Goal: Task Accomplishment & Management: Complete application form

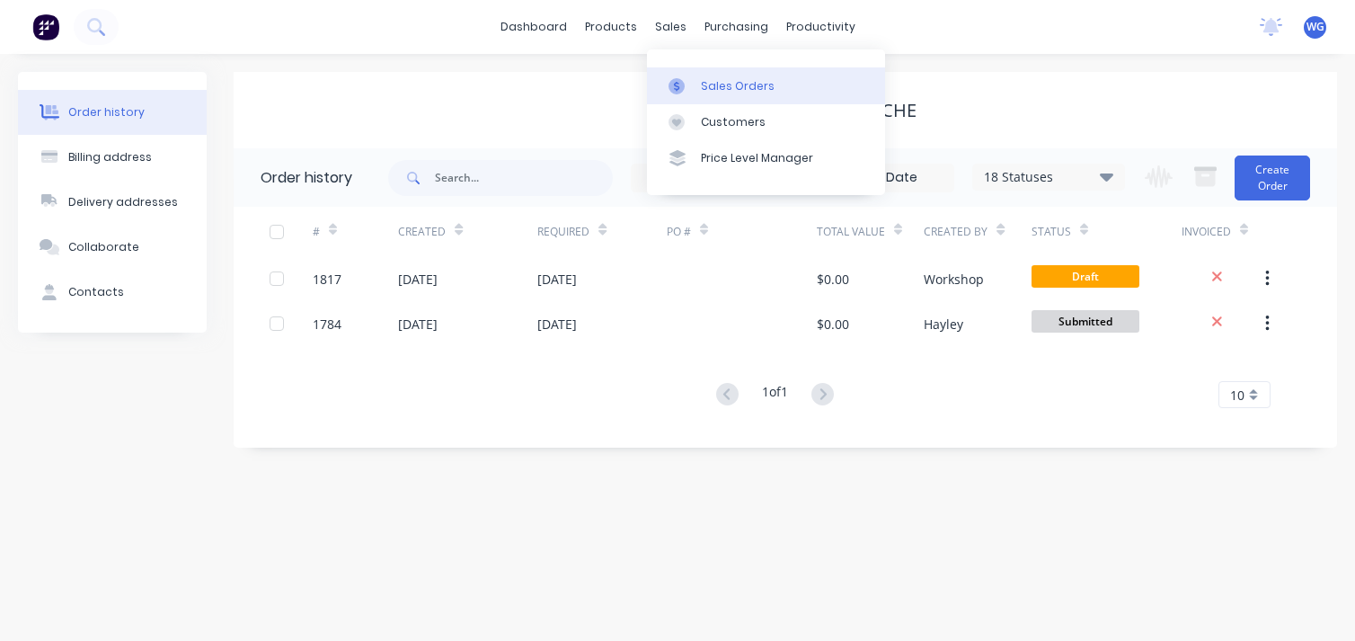
click at [713, 84] on div "Sales Orders" at bounding box center [738, 86] width 74 height 16
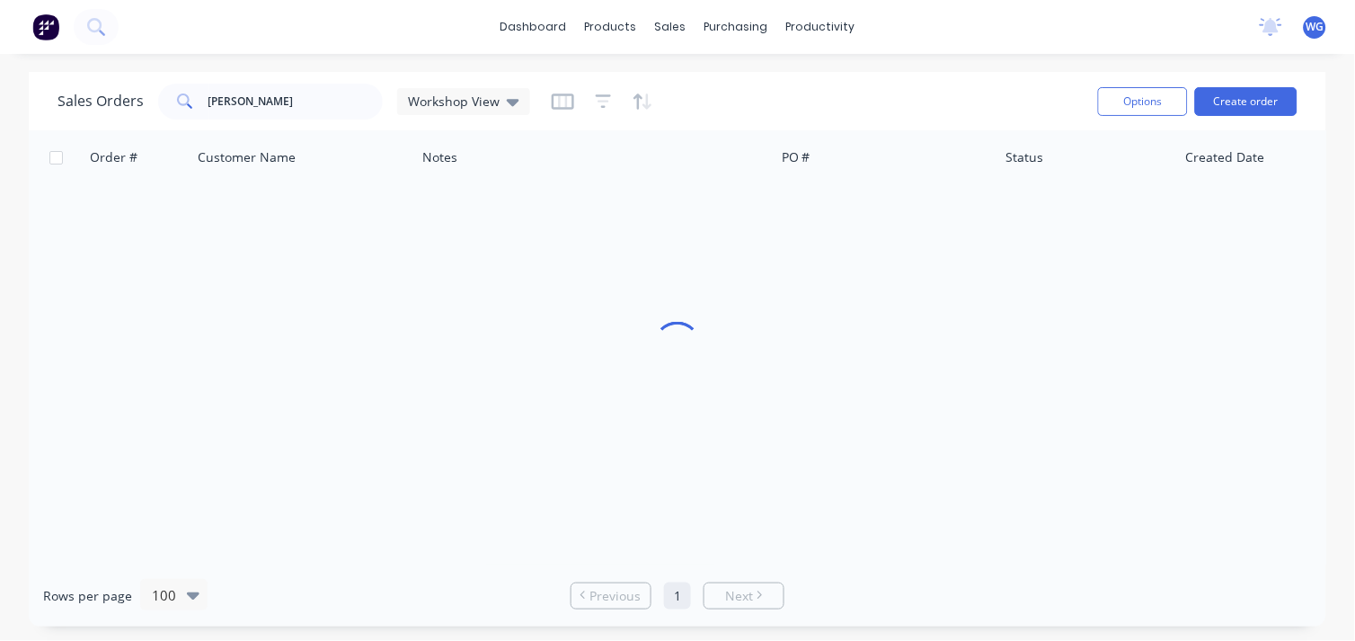
click at [825, 0] on html "dashboard products sales purchasing productivity dashboard products Product Cat…" at bounding box center [677, 320] width 1355 height 641
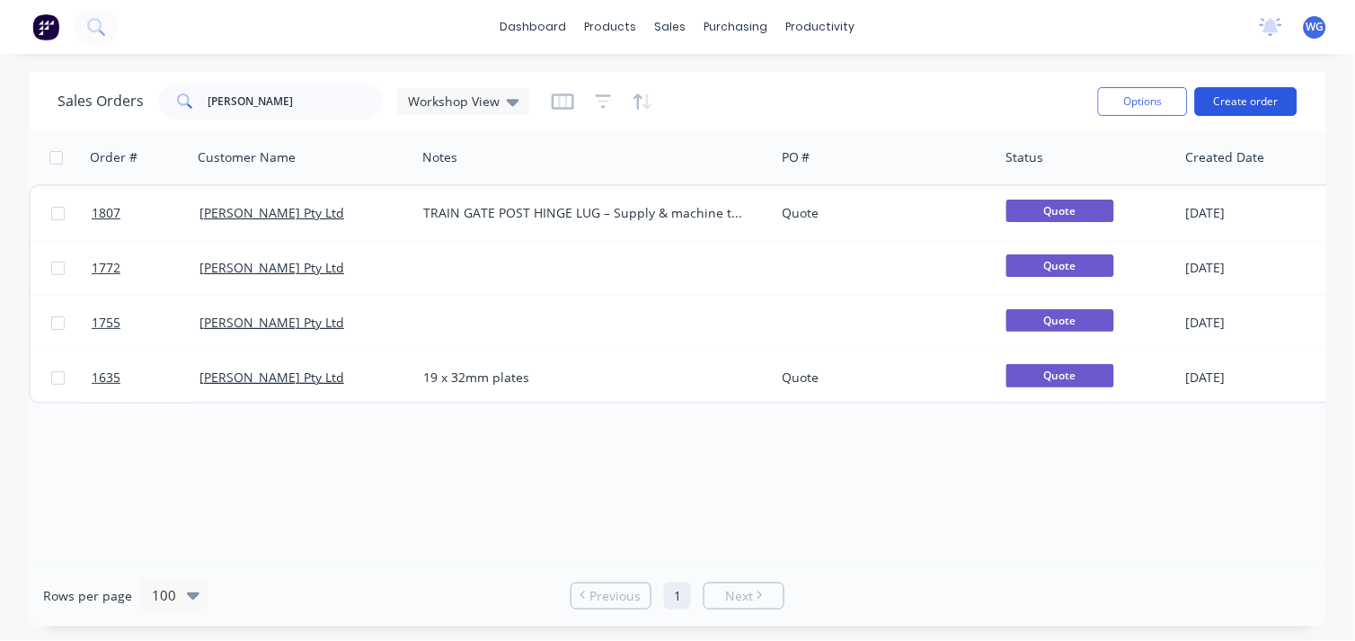
click at [1238, 110] on button "Create order" at bounding box center [1246, 101] width 102 height 29
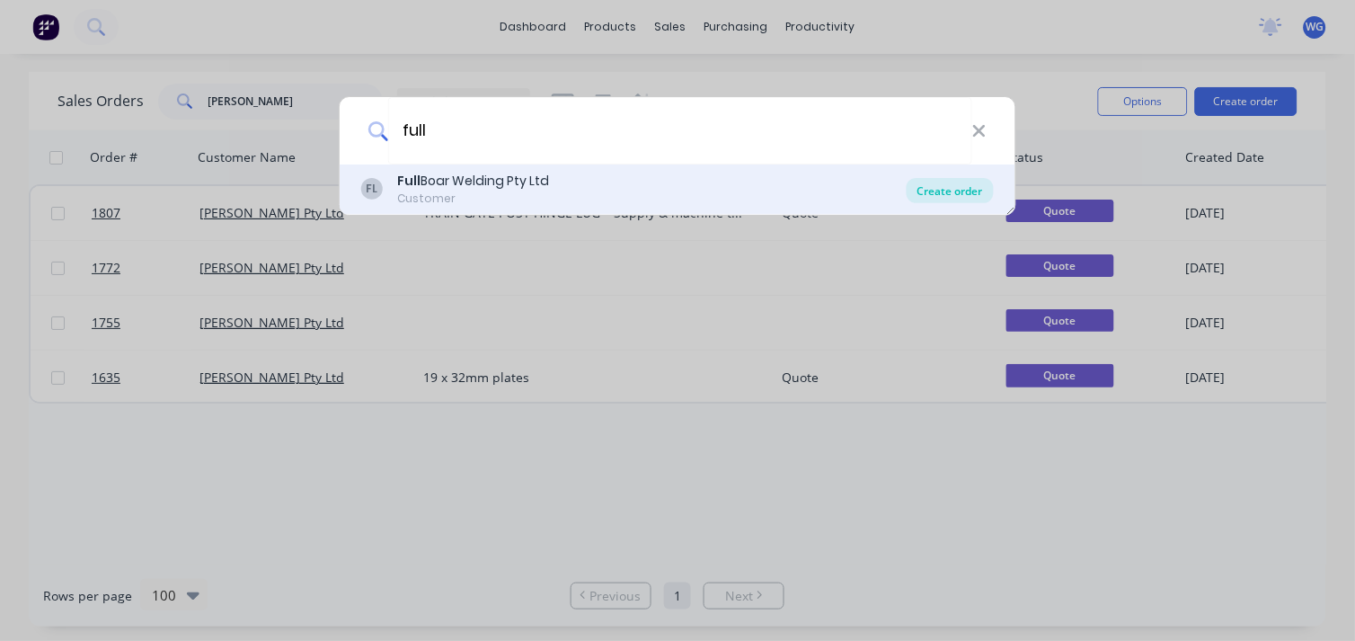
type input "full"
click at [945, 190] on div "Create order" at bounding box center [950, 190] width 87 height 25
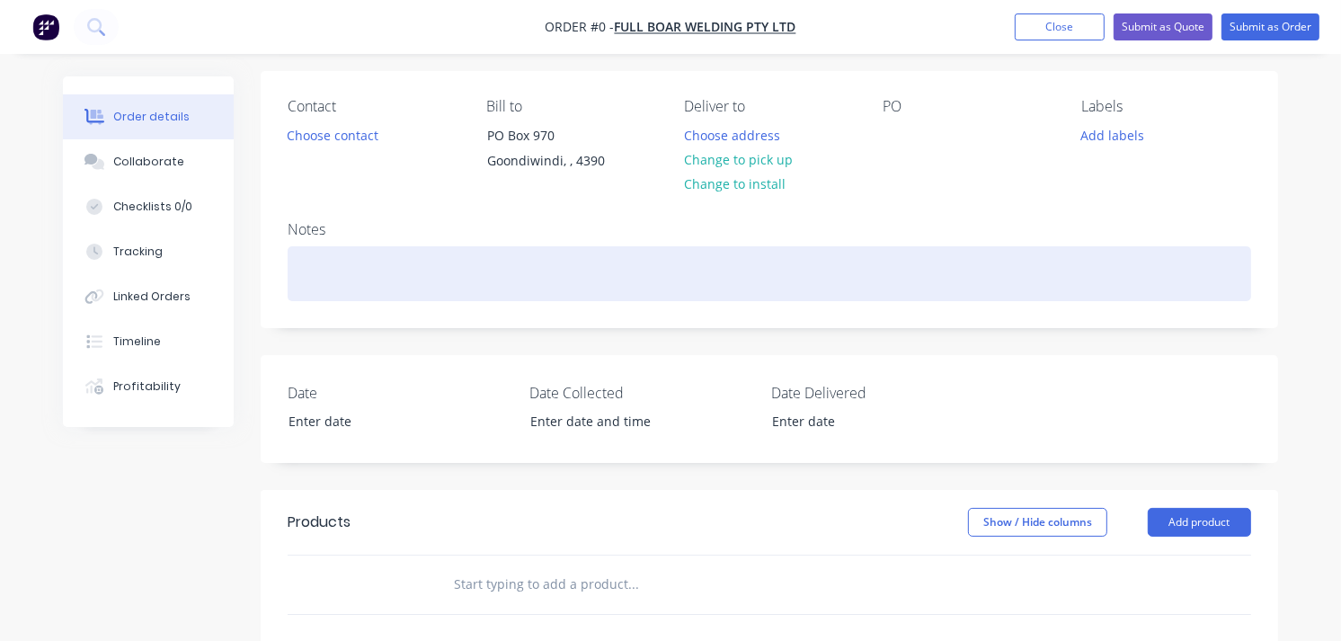
scroll to position [51, 0]
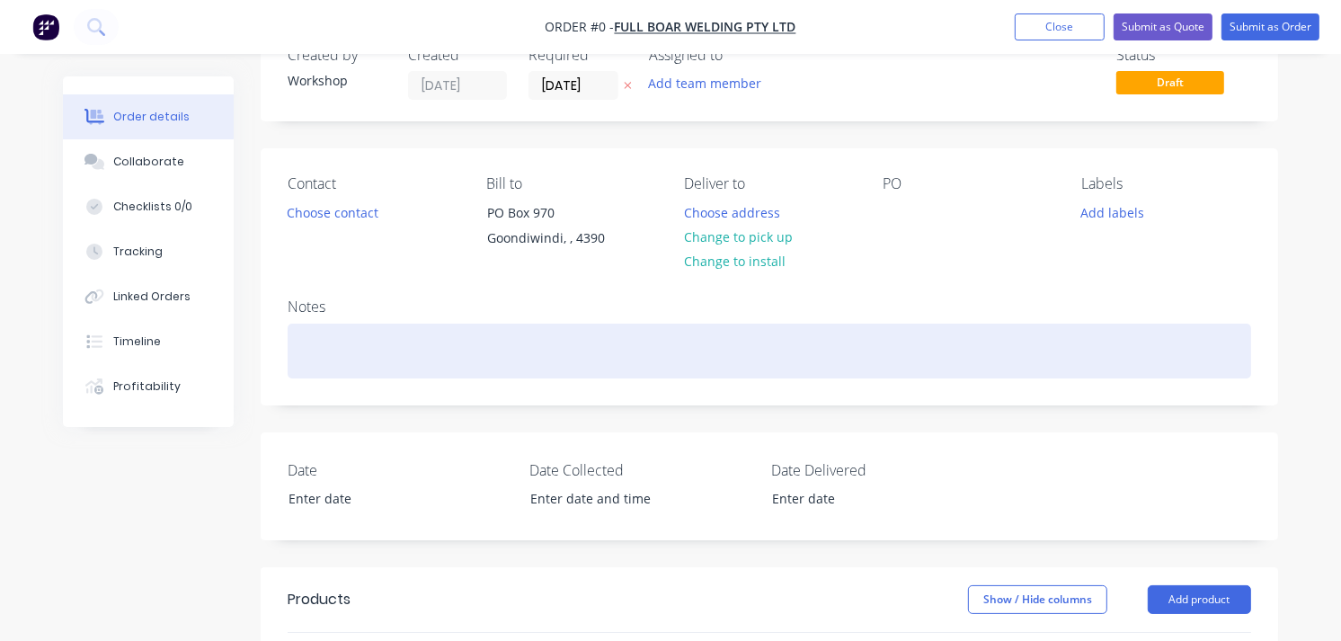
click at [441, 357] on div at bounding box center [770, 351] width 964 height 55
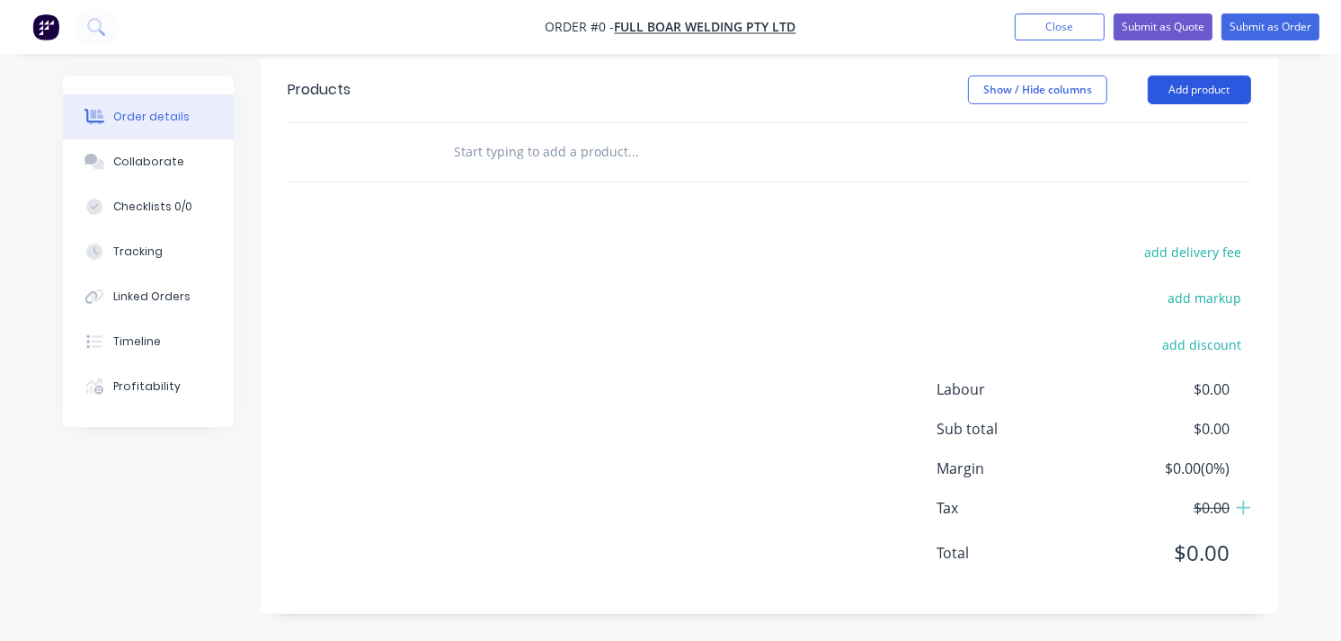
click at [1185, 83] on div "Order details Collaborate Checklists 0/0 Tracking Linked Orders Timeline Profit…" at bounding box center [670, 78] width 1251 height 1125
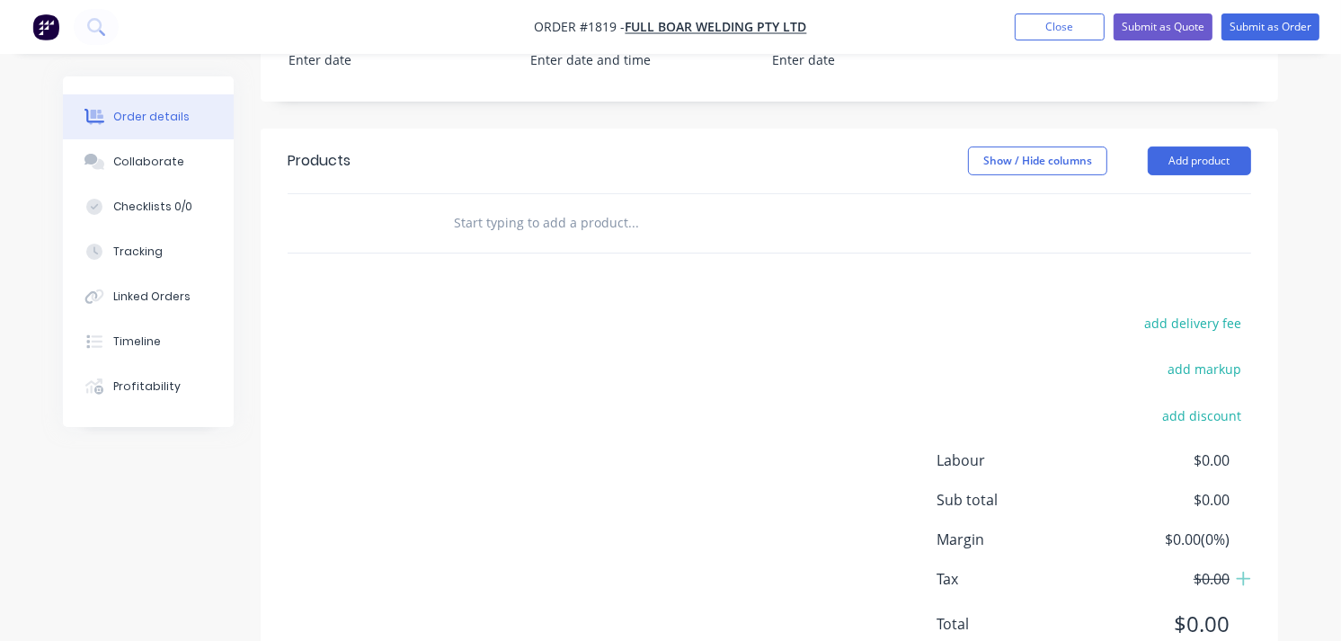
scroll to position [487, 0]
click at [1174, 158] on button "Add product" at bounding box center [1199, 163] width 103 height 29
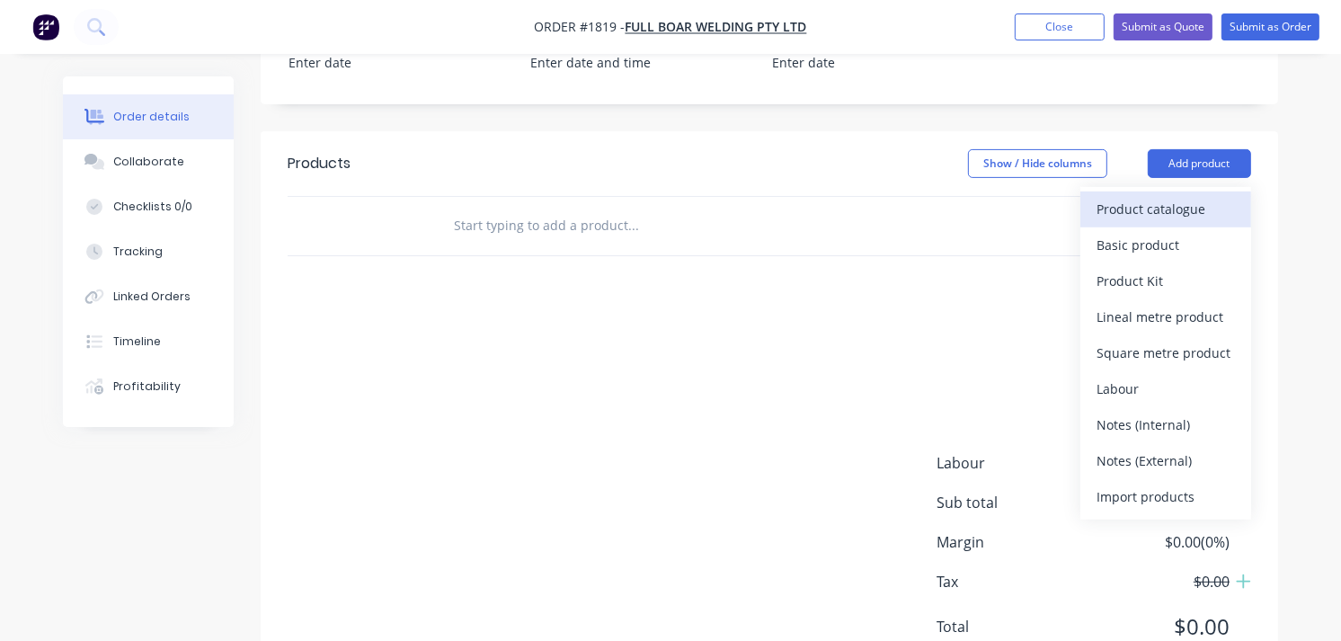
click at [1166, 201] on div "Product catalogue" at bounding box center [1166, 209] width 138 height 26
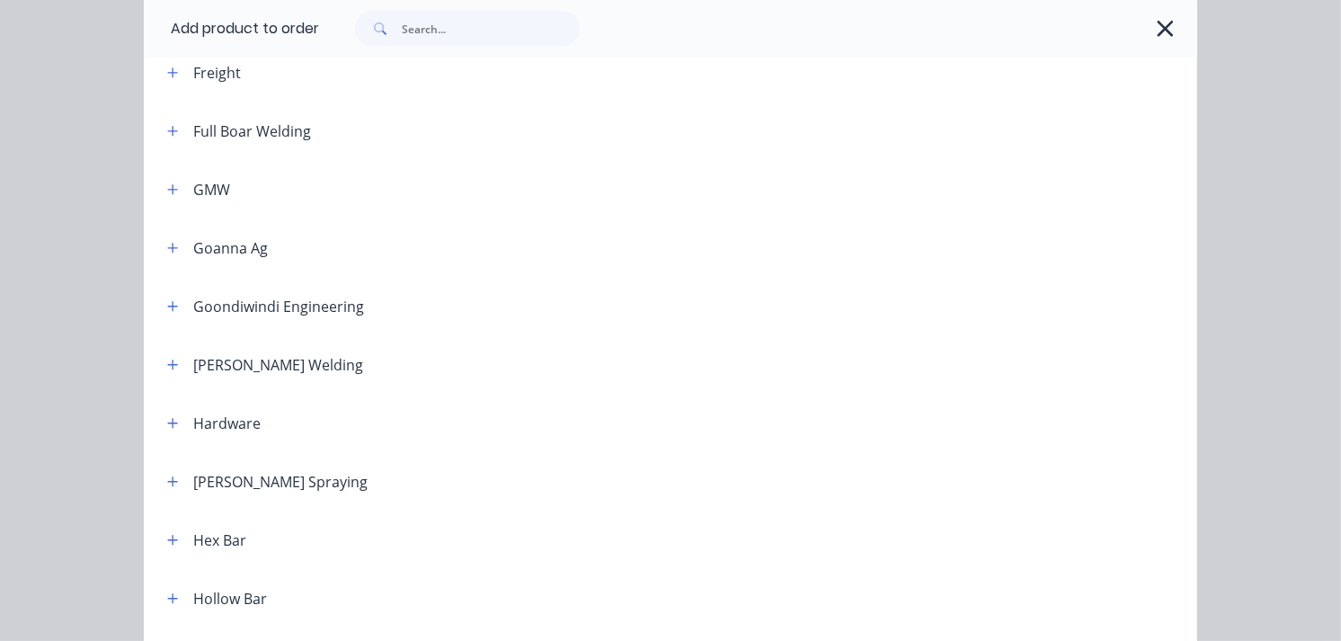
scroll to position [1031, 0]
click at [169, 597] on icon "button" at bounding box center [172, 597] width 11 height 13
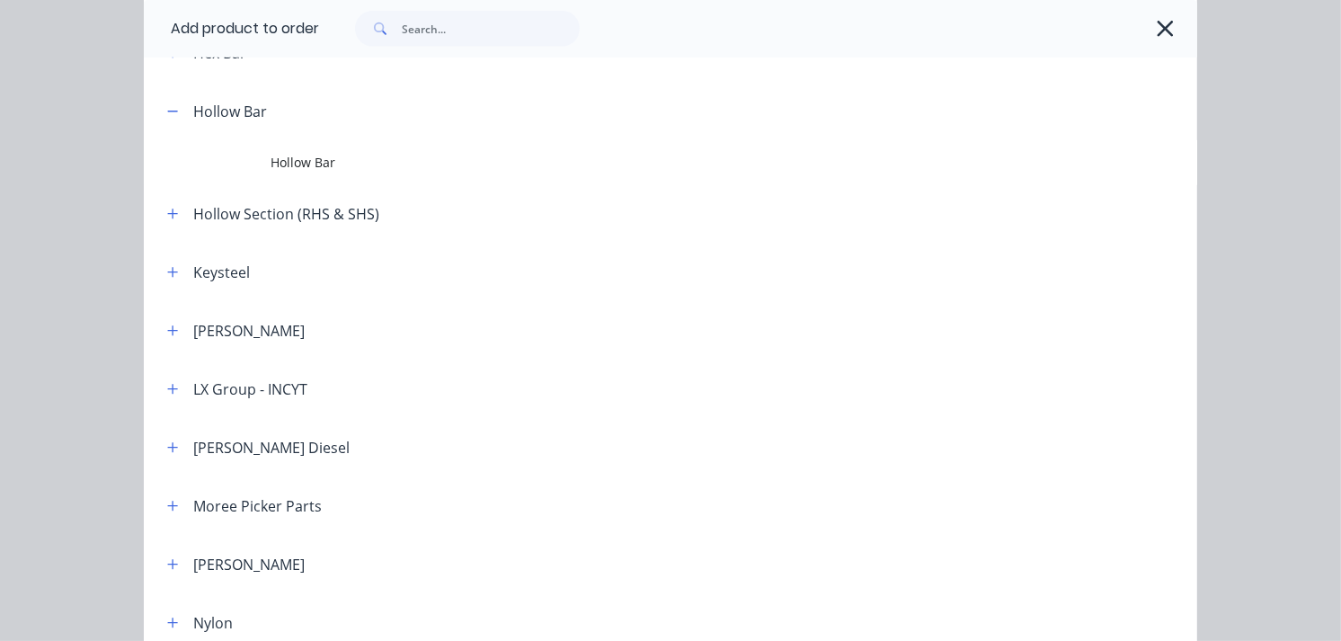
scroll to position [1492, 0]
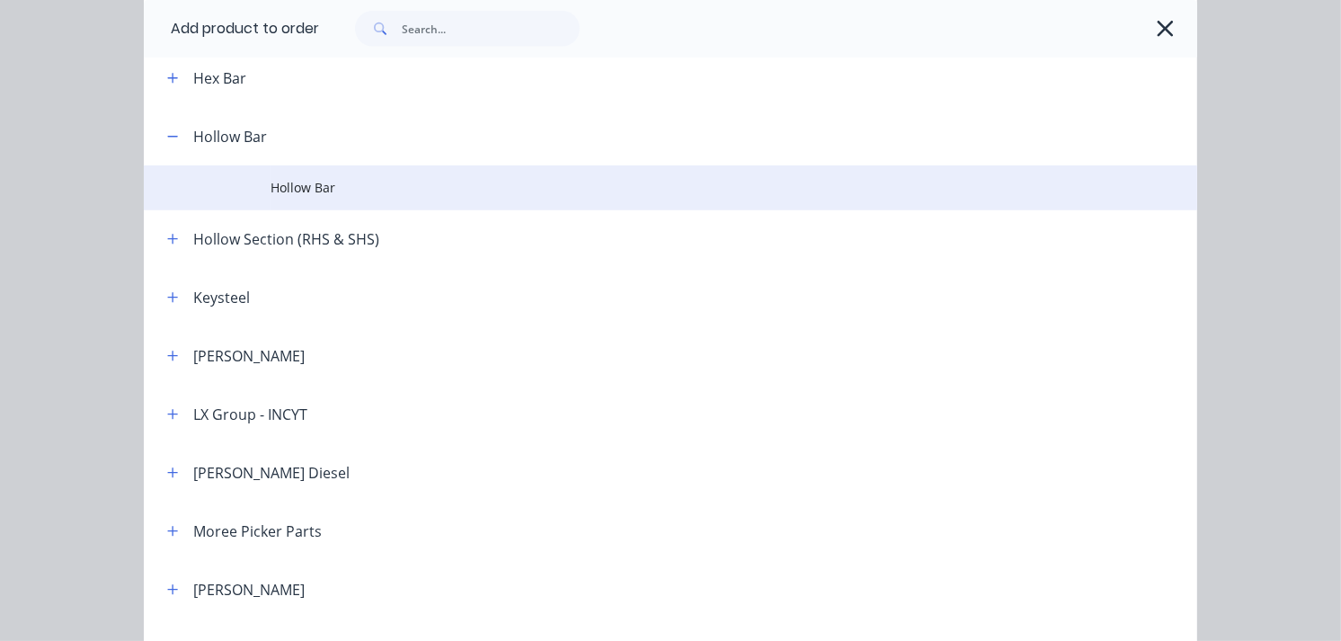
click at [258, 198] on td at bounding box center [207, 187] width 127 height 45
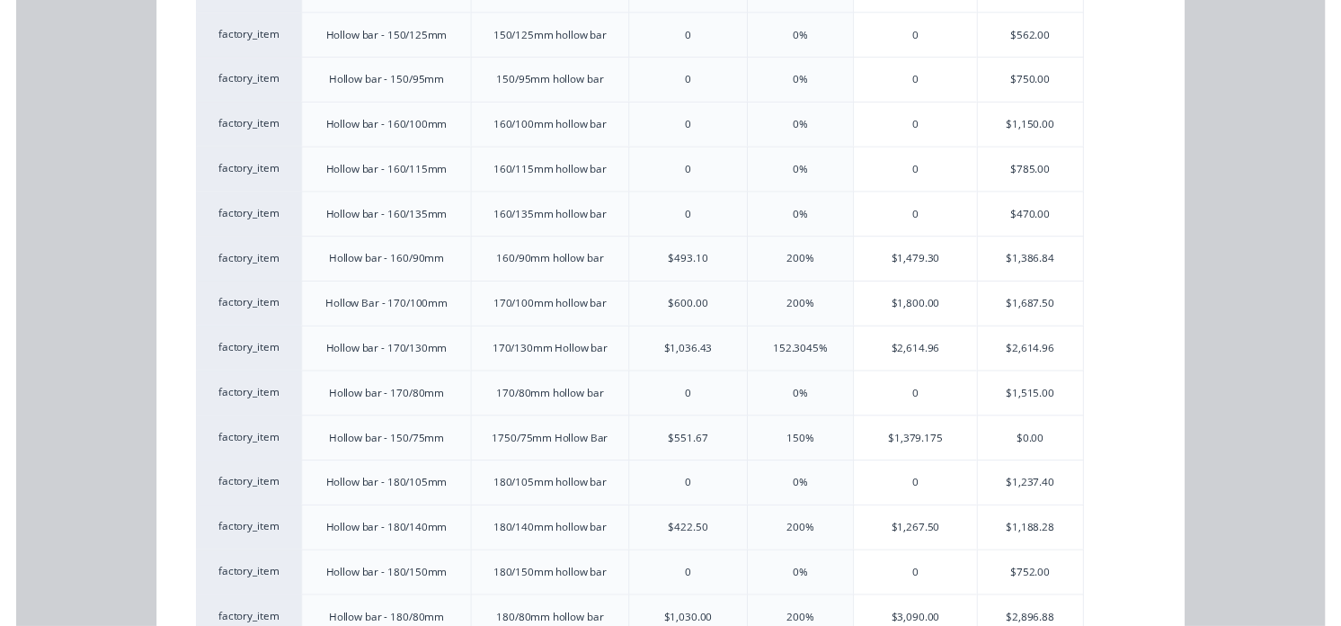
scroll to position [1363, 0]
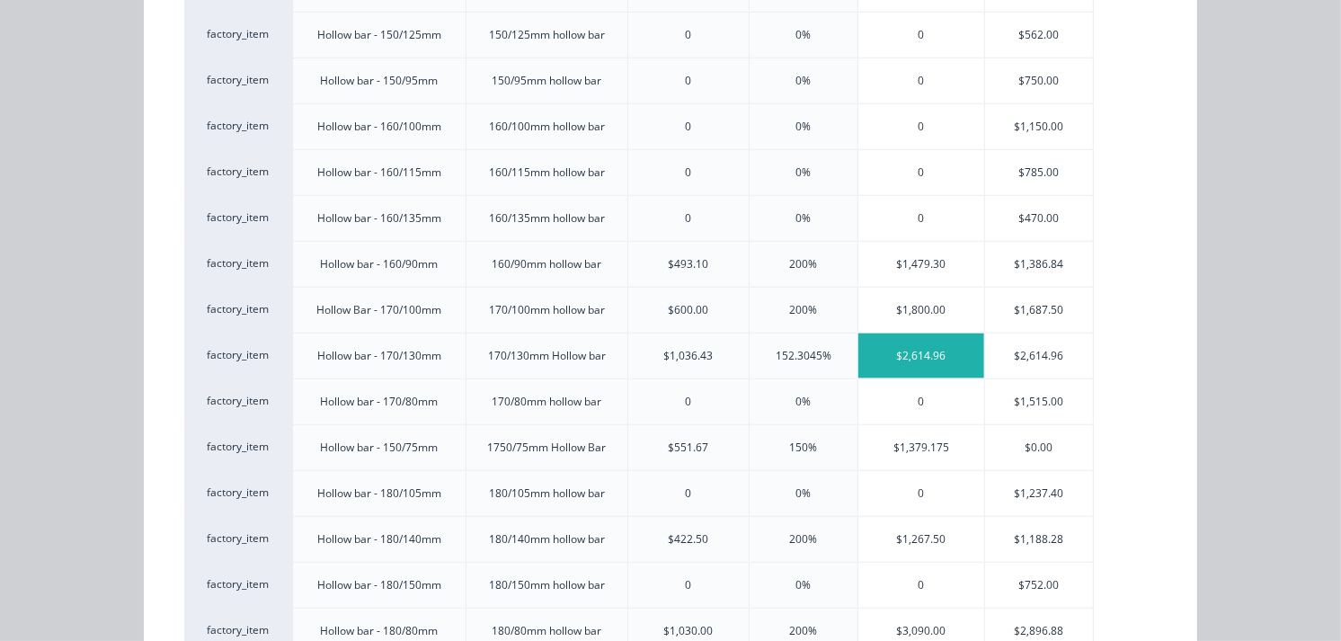
click at [908, 355] on div "$2,614.96" at bounding box center [921, 355] width 126 height 45
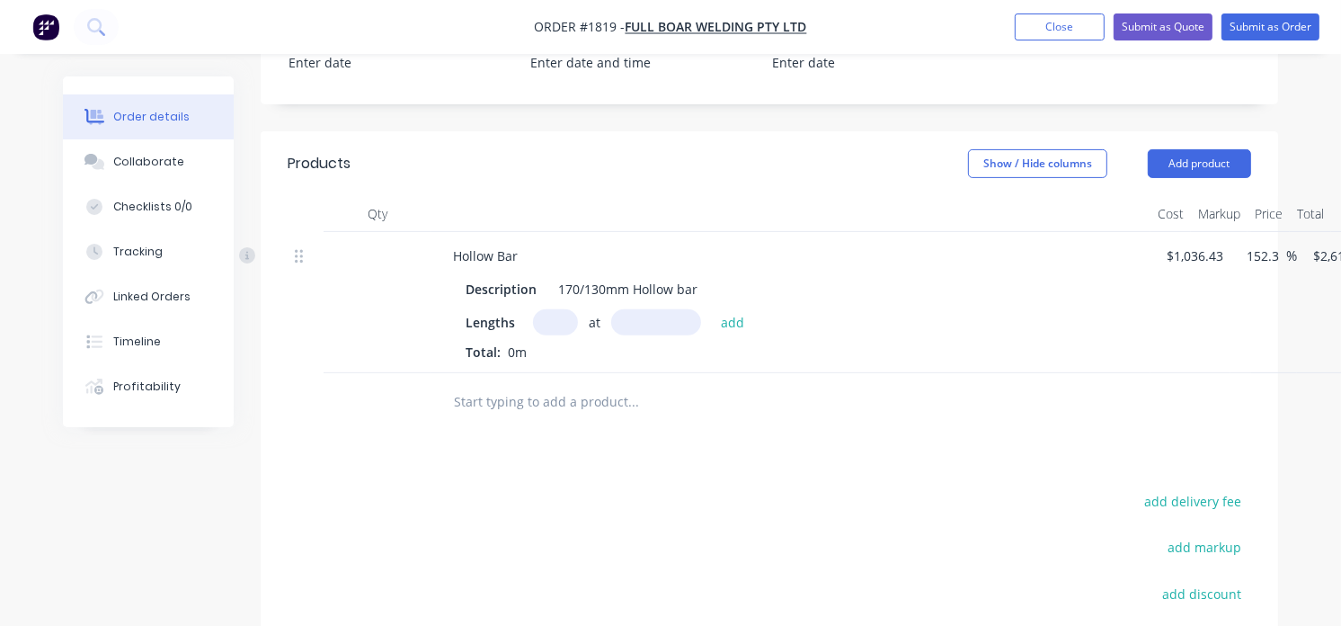
click at [539, 329] on input "text" at bounding box center [555, 322] width 45 height 26
type input "1"
click at [662, 324] on input "text" at bounding box center [656, 322] width 90 height 26
click at [662, 324] on input "150" at bounding box center [656, 322] width 90 height 26
type input "150mm"
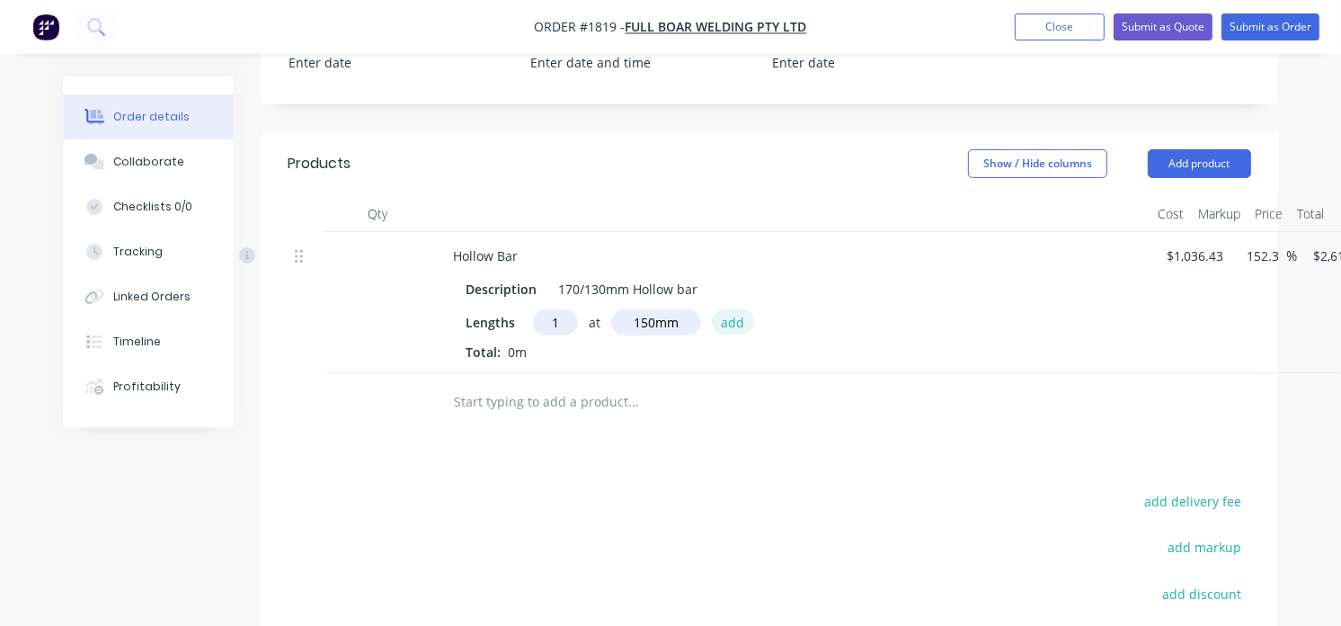
click at [716, 320] on button "add" at bounding box center [733, 321] width 42 height 24
type input "$392.24"
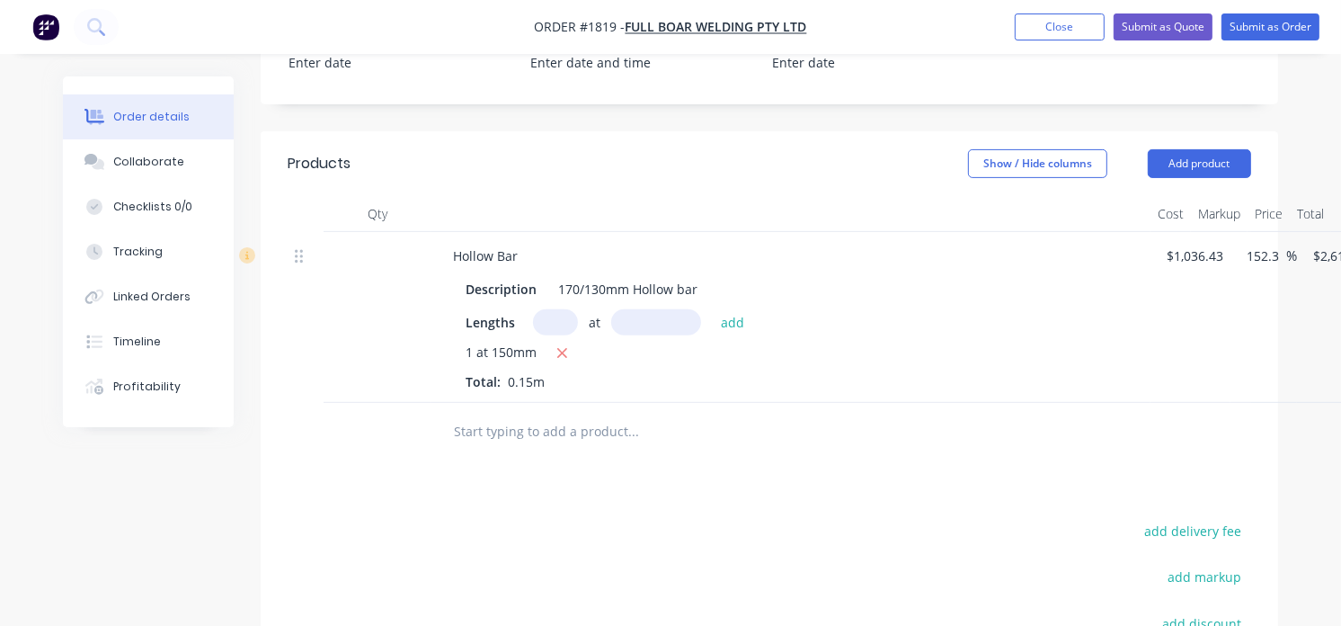
drag, startPoint x: 716, startPoint y: 320, endPoint x: 884, endPoint y: 415, distance: 192.4
click at [884, 415] on div "Qty Cost Markup Price Total Hollow Bar Description 170/130mm Hollow bar Lengths…" at bounding box center [770, 328] width 1018 height 265
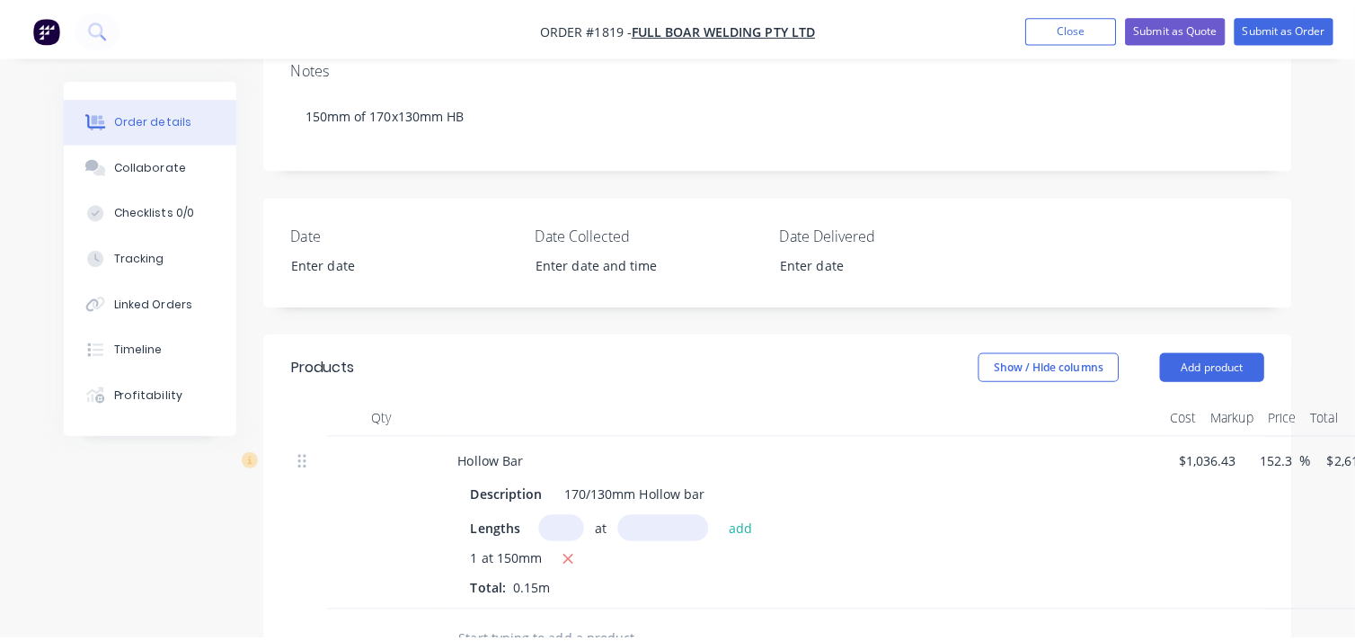
scroll to position [0, 0]
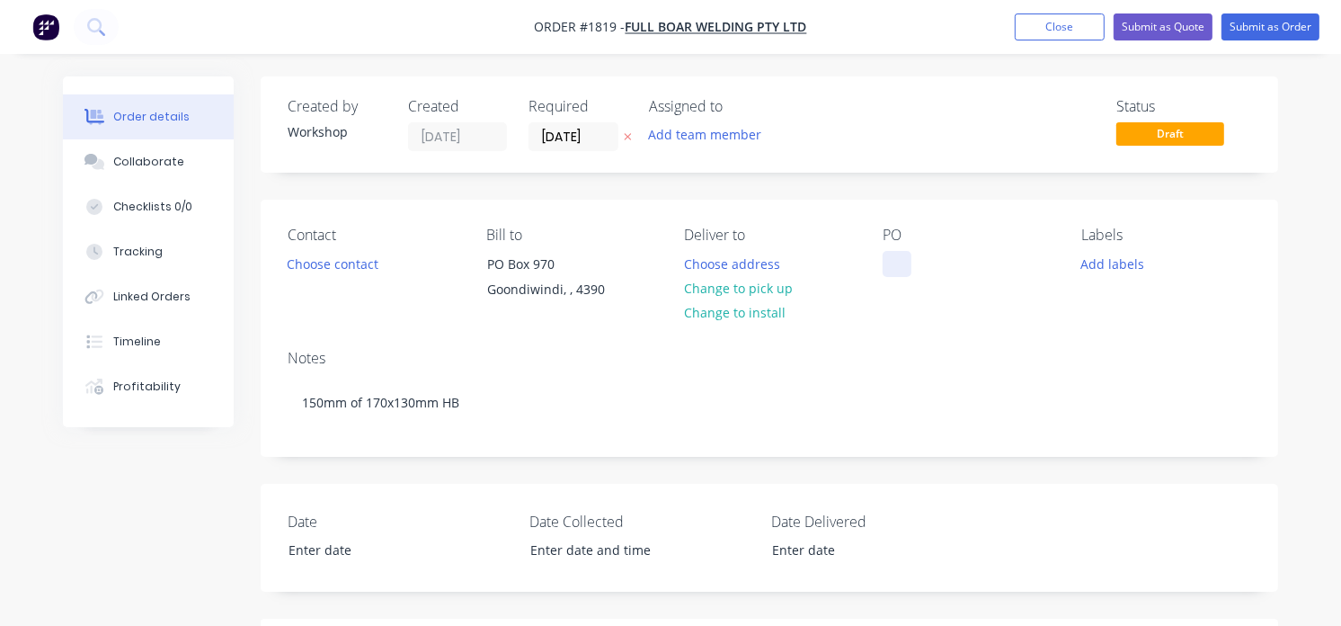
click at [894, 268] on div at bounding box center [897, 264] width 29 height 26
click at [1242, 20] on button "Submit as Order" at bounding box center [1271, 26] width 98 height 27
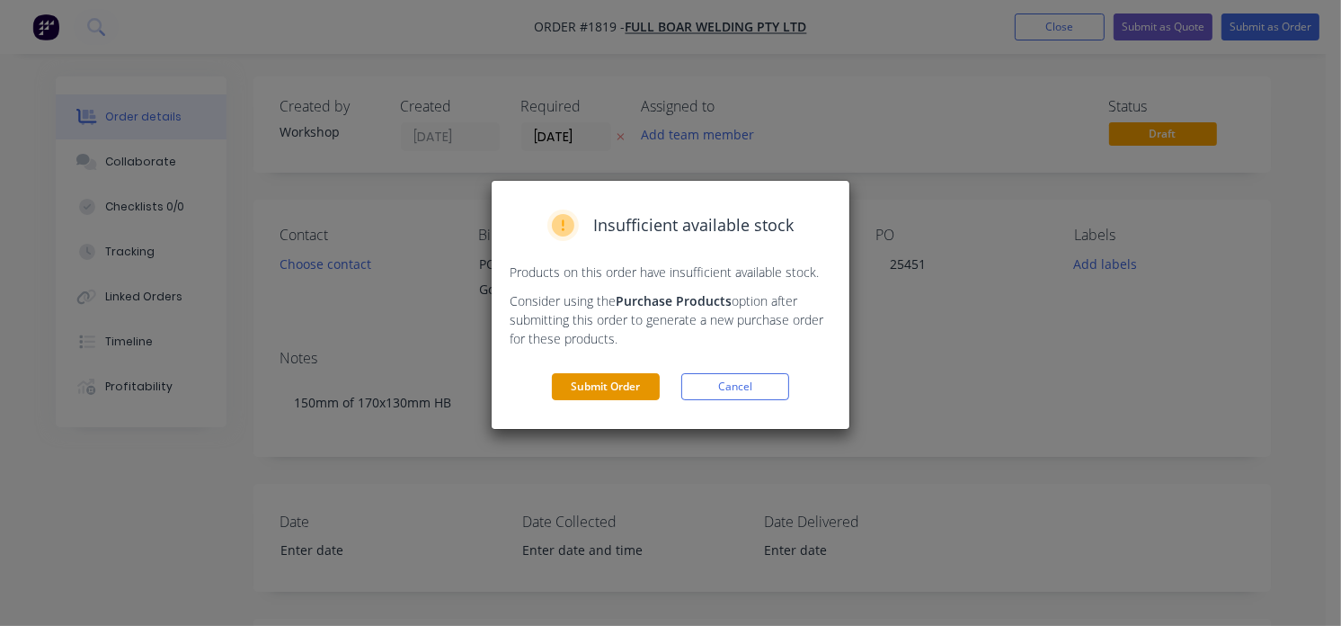
click at [584, 381] on button "Submit Order" at bounding box center [606, 386] width 108 height 27
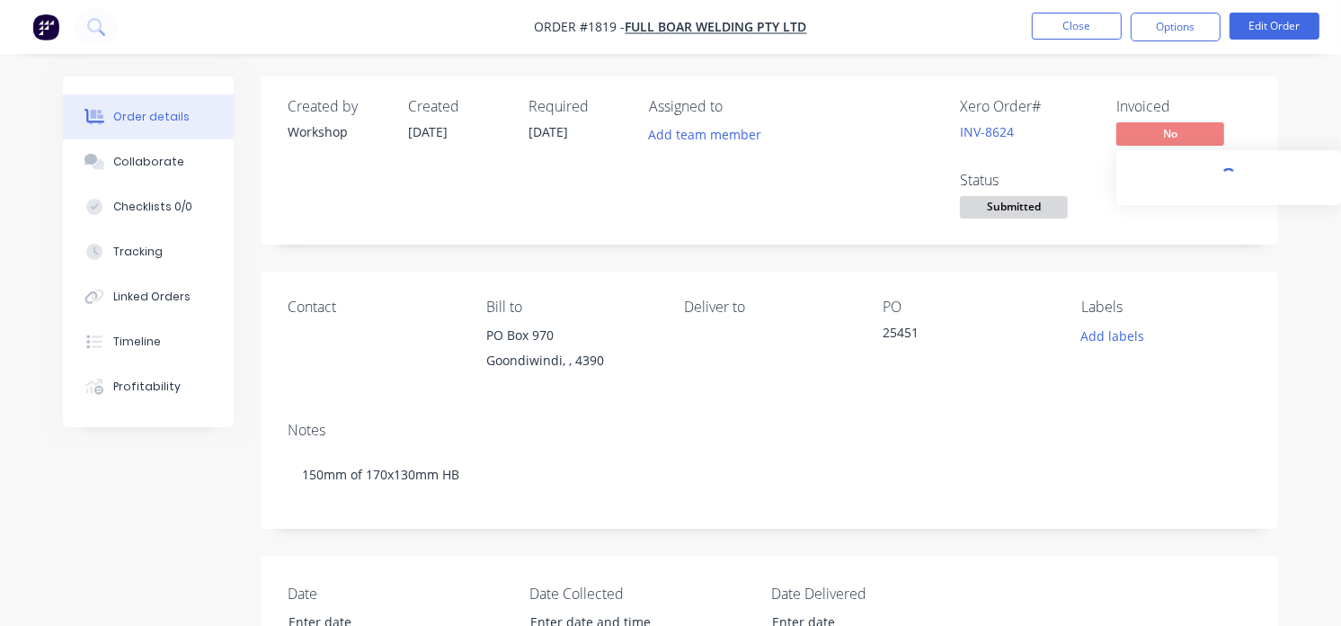
click at [1133, 124] on span "No" at bounding box center [1170, 133] width 108 height 22
click at [1018, 212] on span "Submitted" at bounding box center [1014, 207] width 108 height 22
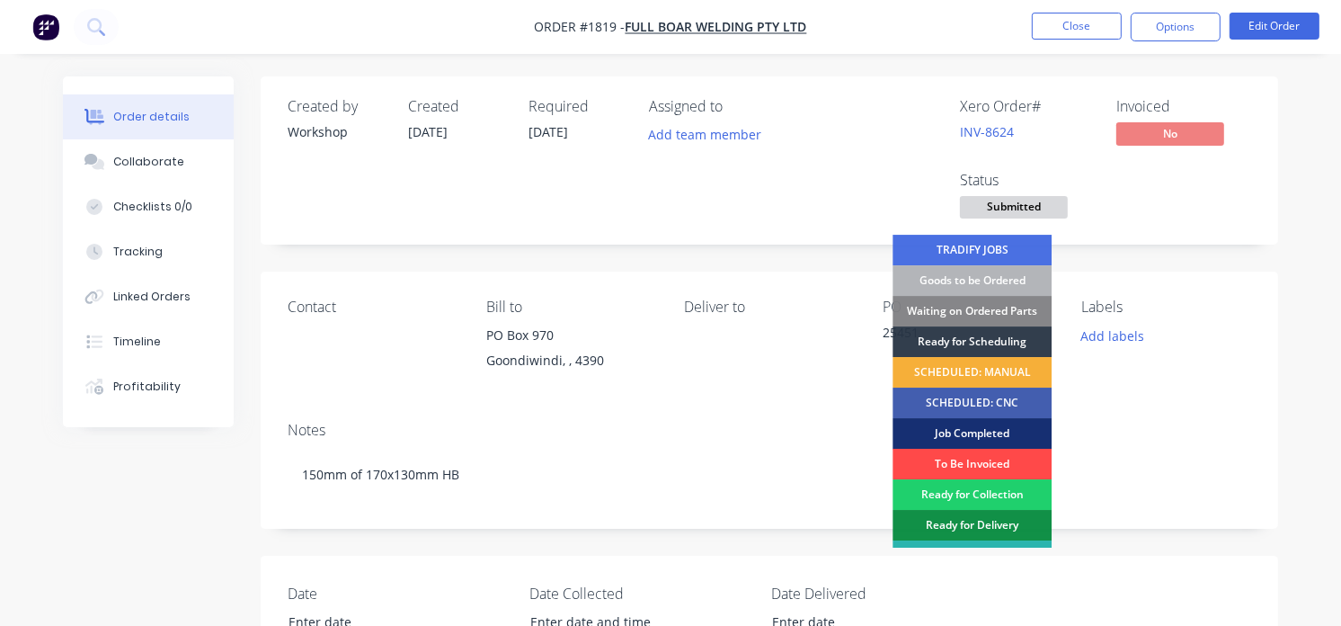
click at [969, 458] on div "To Be Invoiced" at bounding box center [972, 464] width 159 height 31
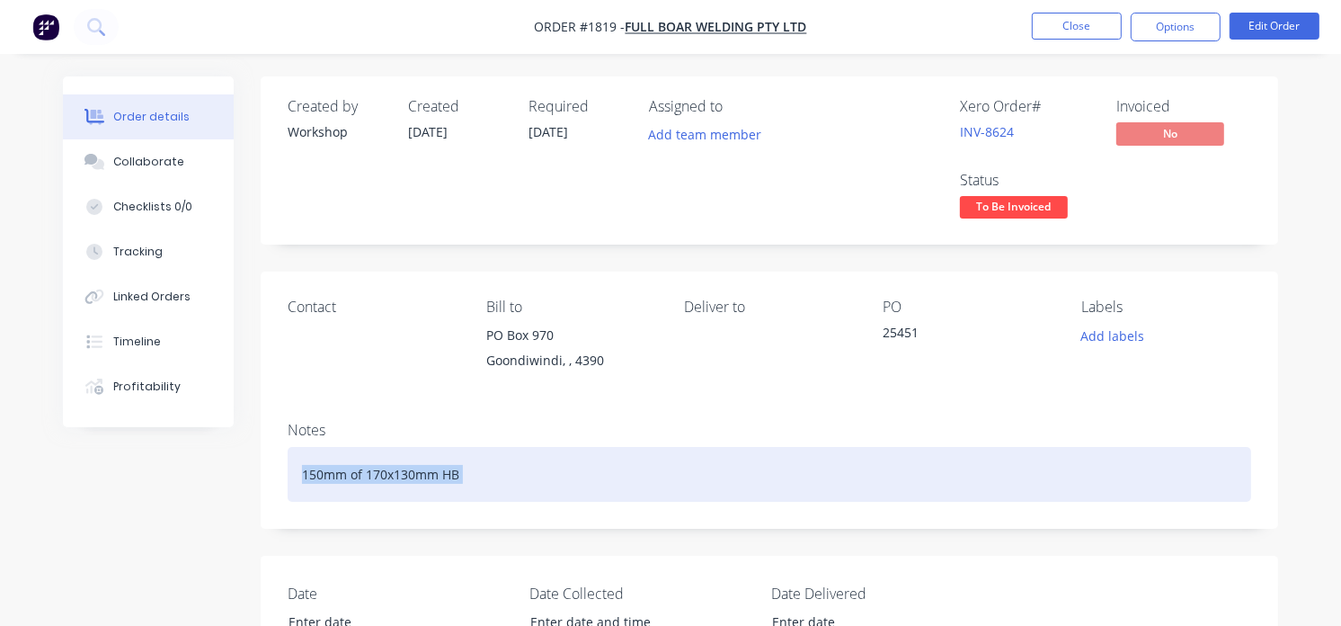
drag, startPoint x: 969, startPoint y: 458, endPoint x: 1190, endPoint y: 55, distance: 460.2
click at [1190, 55] on div "Order details Collaborate Checklists 0/0 Tracking Linked Orders Timeline Profit…" at bounding box center [670, 632] width 1341 height 1264
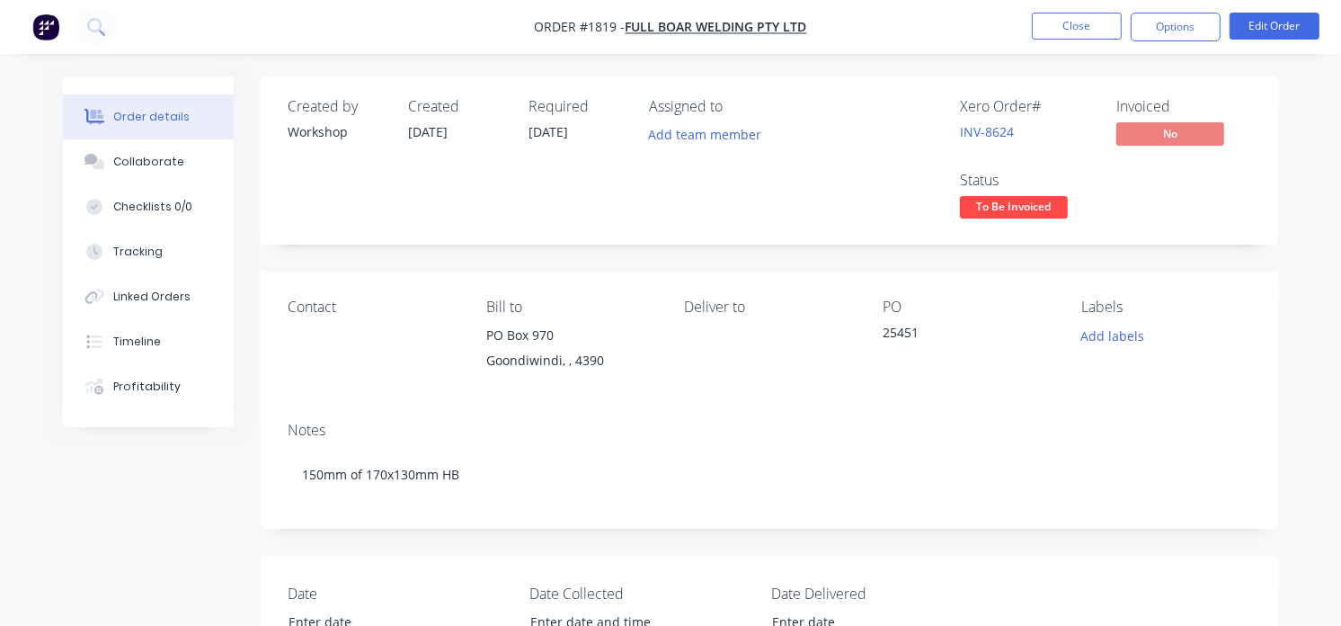
click at [1081, 40] on li "Close" at bounding box center [1077, 27] width 90 height 29
click at [1052, 23] on button "Close" at bounding box center [1077, 26] width 90 height 27
